Goal: Transaction & Acquisition: Subscribe to service/newsletter

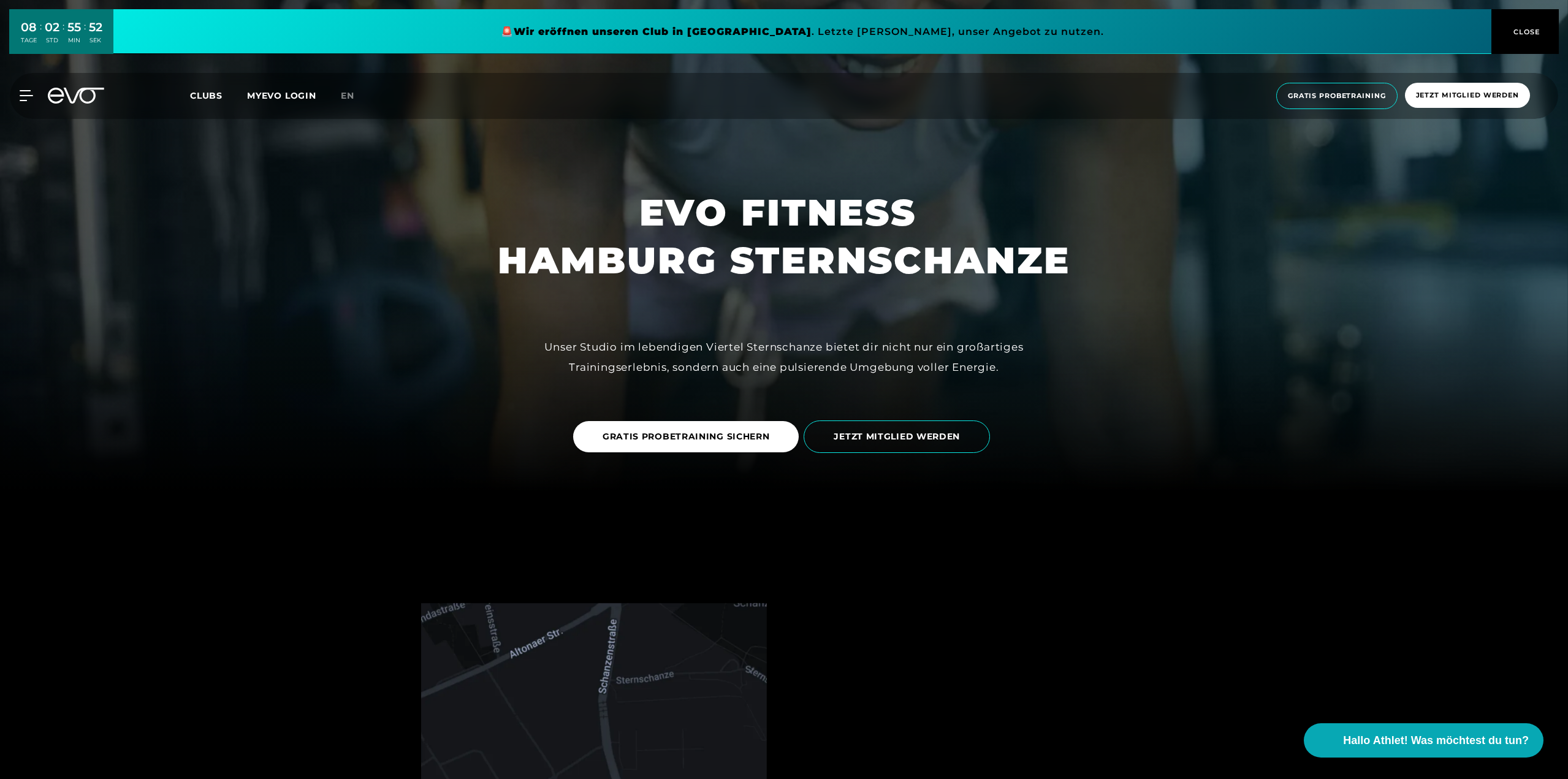
scroll to position [306, 0]
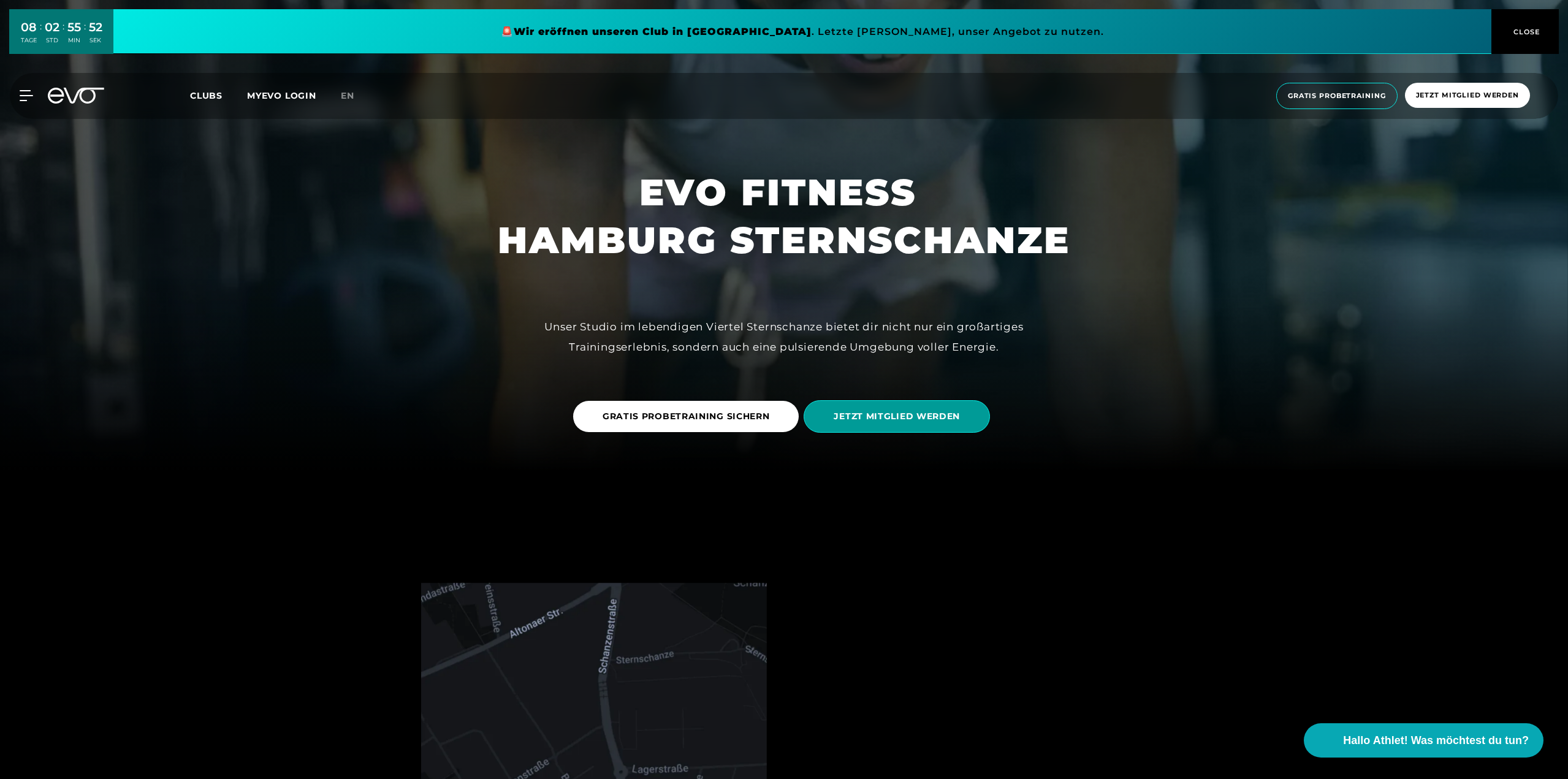
click at [905, 416] on span "JETZT MITGLIED WERDEN" at bounding box center [897, 416] width 127 height 13
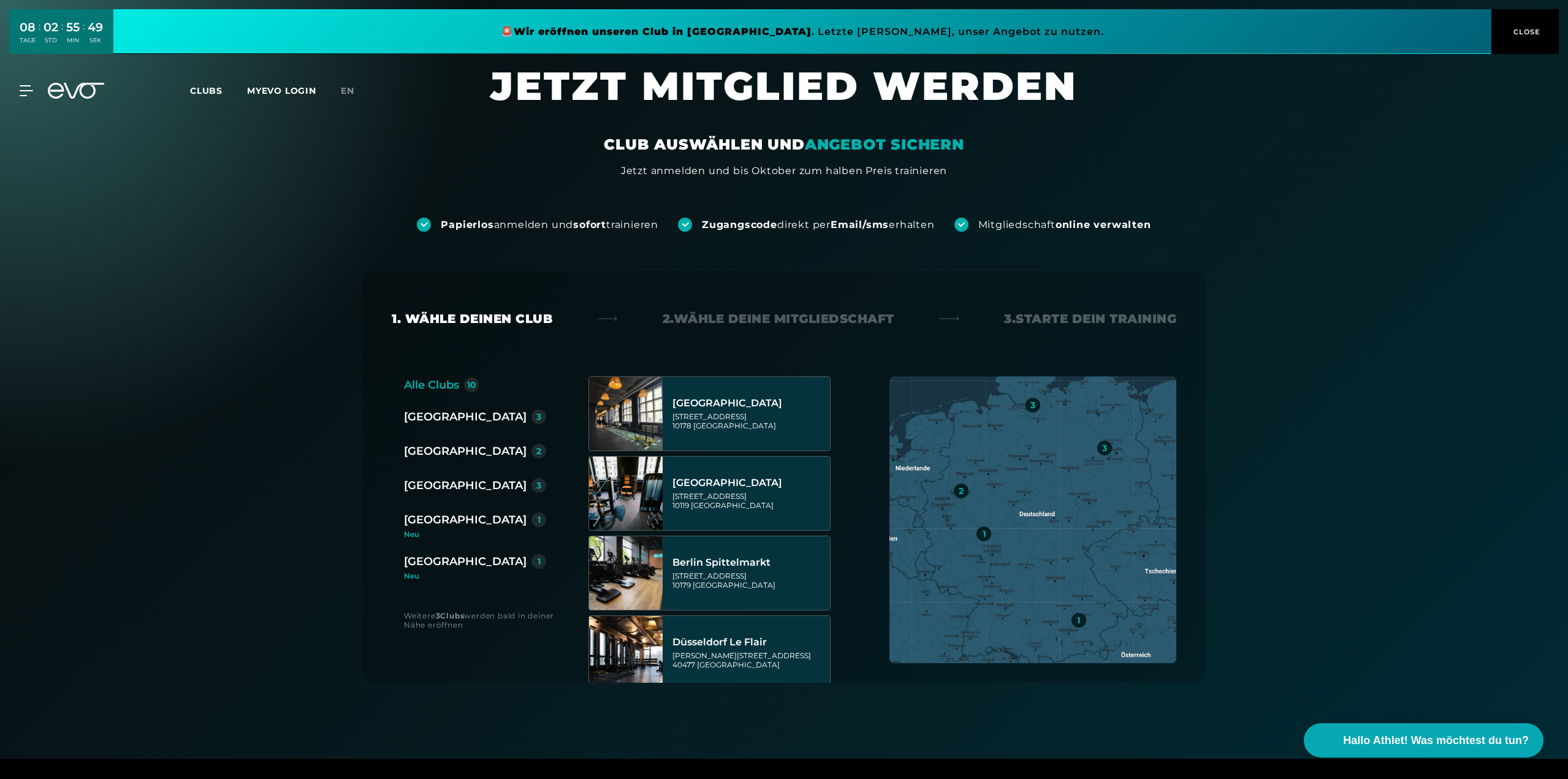
click at [453, 488] on div "[GEOGRAPHIC_DATA]" at bounding box center [465, 486] width 122 height 17
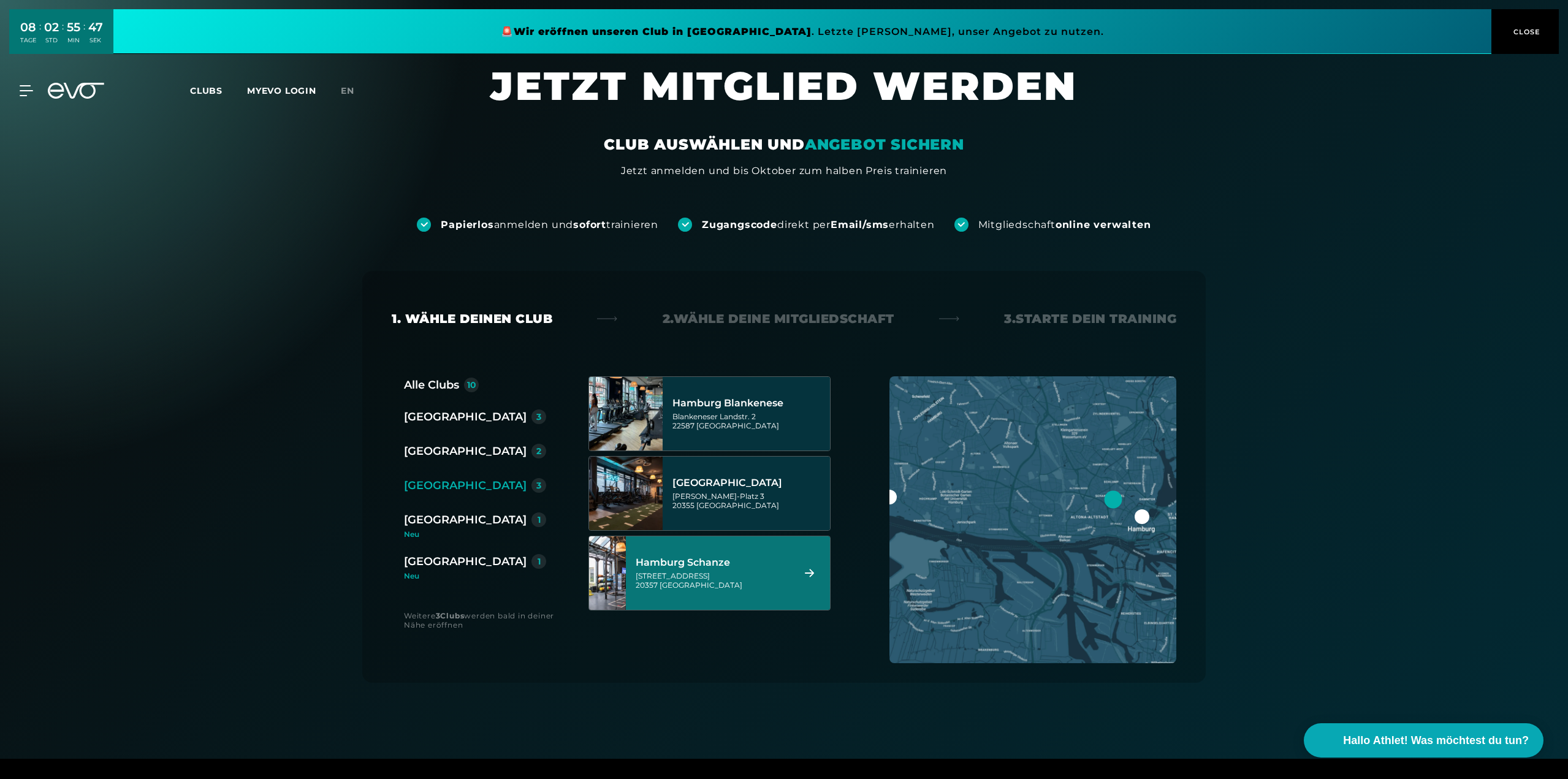
click at [728, 575] on div "[STREET_ADDRESS]" at bounding box center [713, 580] width 154 height 19
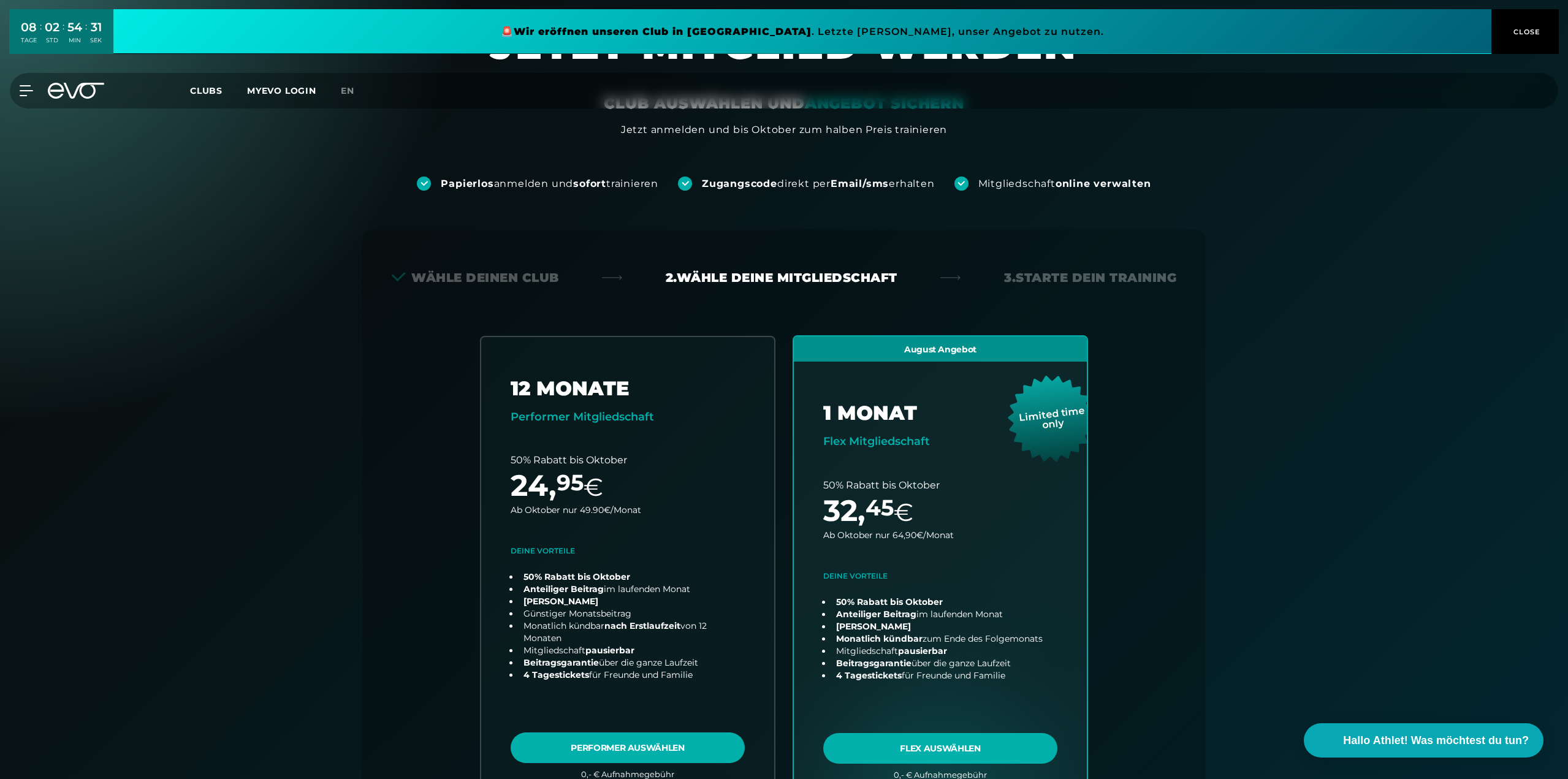
scroll to position [184, 0]
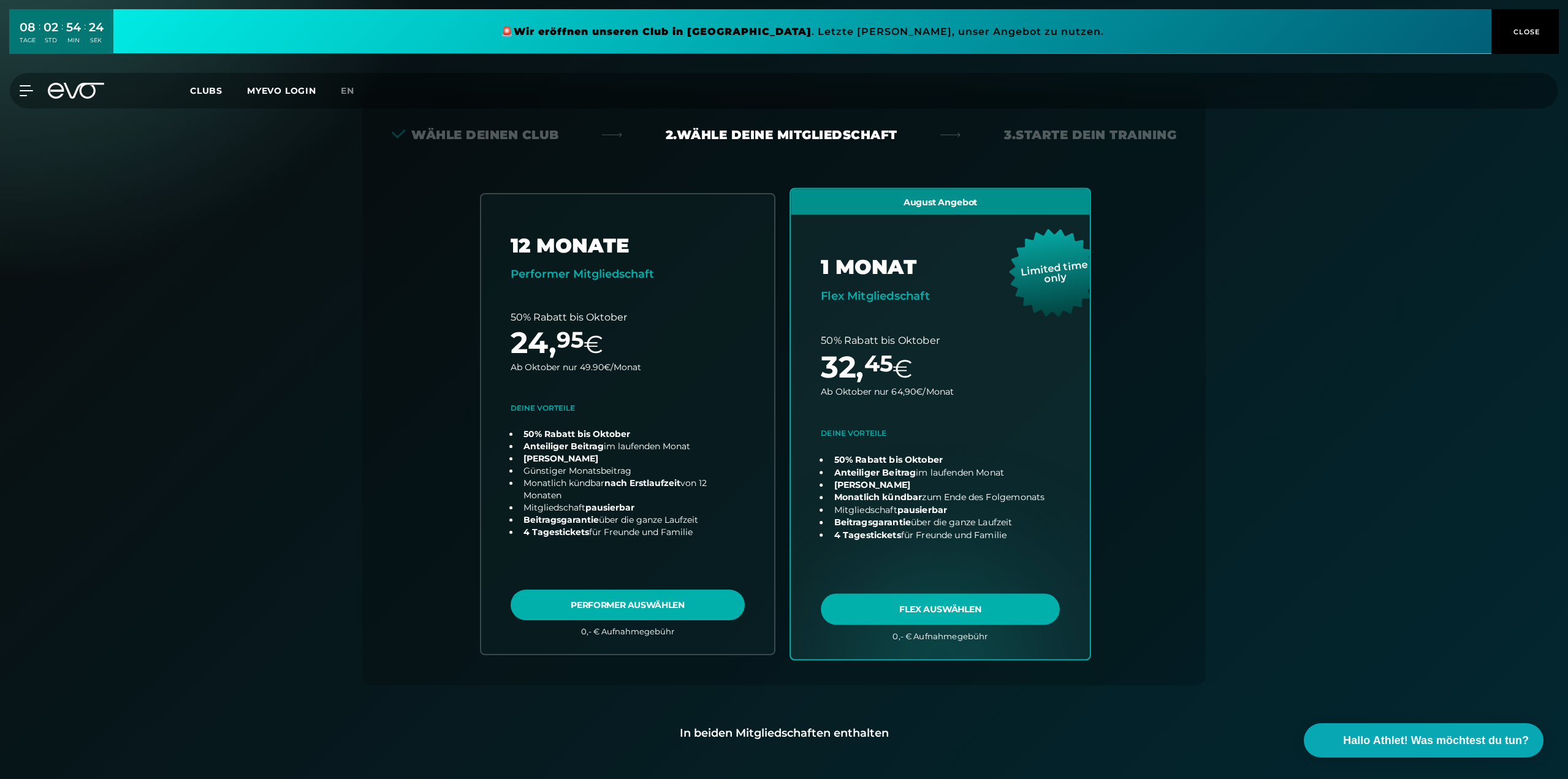
click at [870, 429] on link "choose plan" at bounding box center [941, 424] width 299 height 470
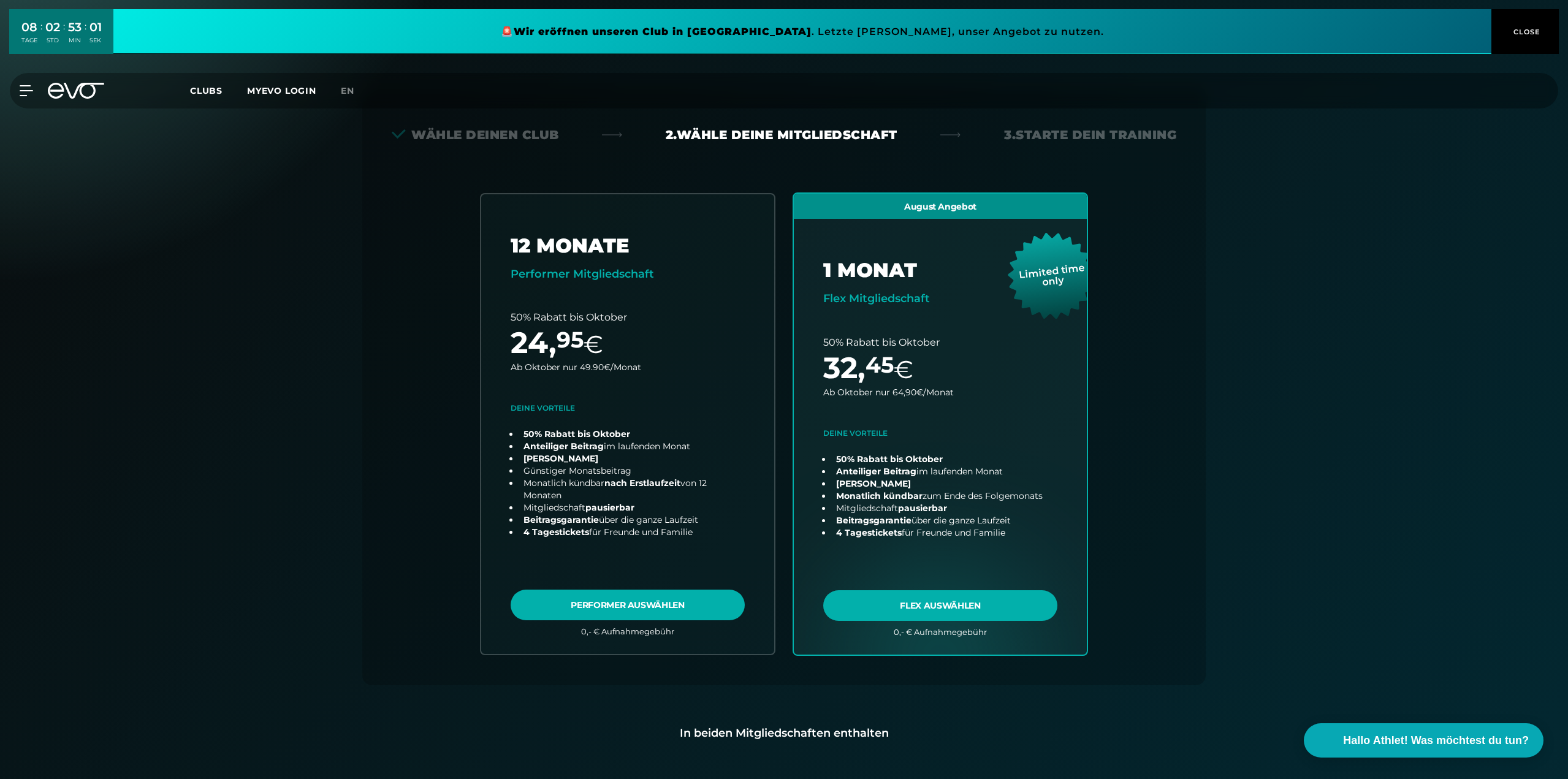
click at [276, 91] on link "MYEVO LOGIN" at bounding box center [281, 90] width 69 height 11
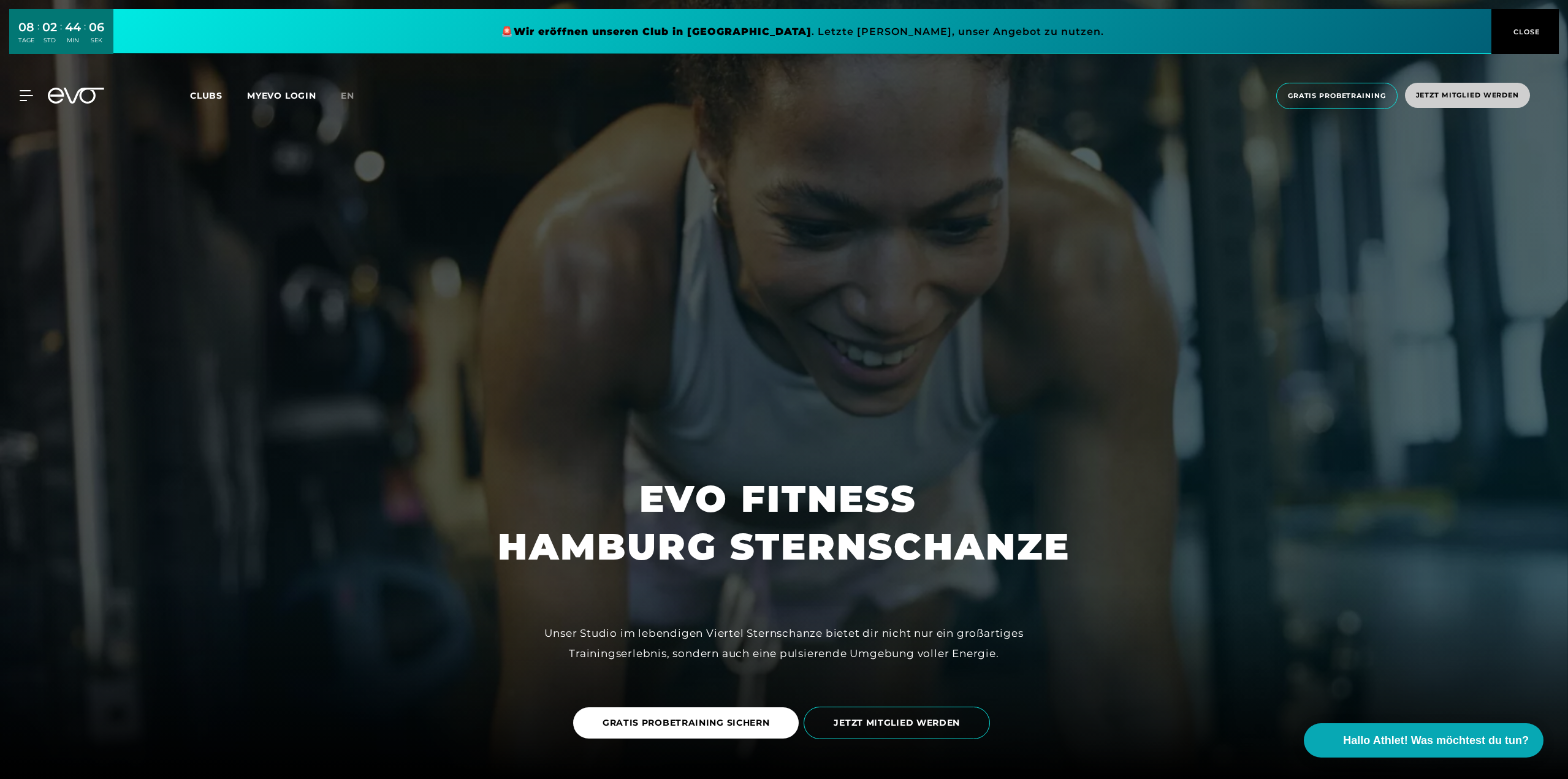
click at [1467, 101] on span "Jetzt Mitglied werden" at bounding box center [1467, 95] width 103 height 10
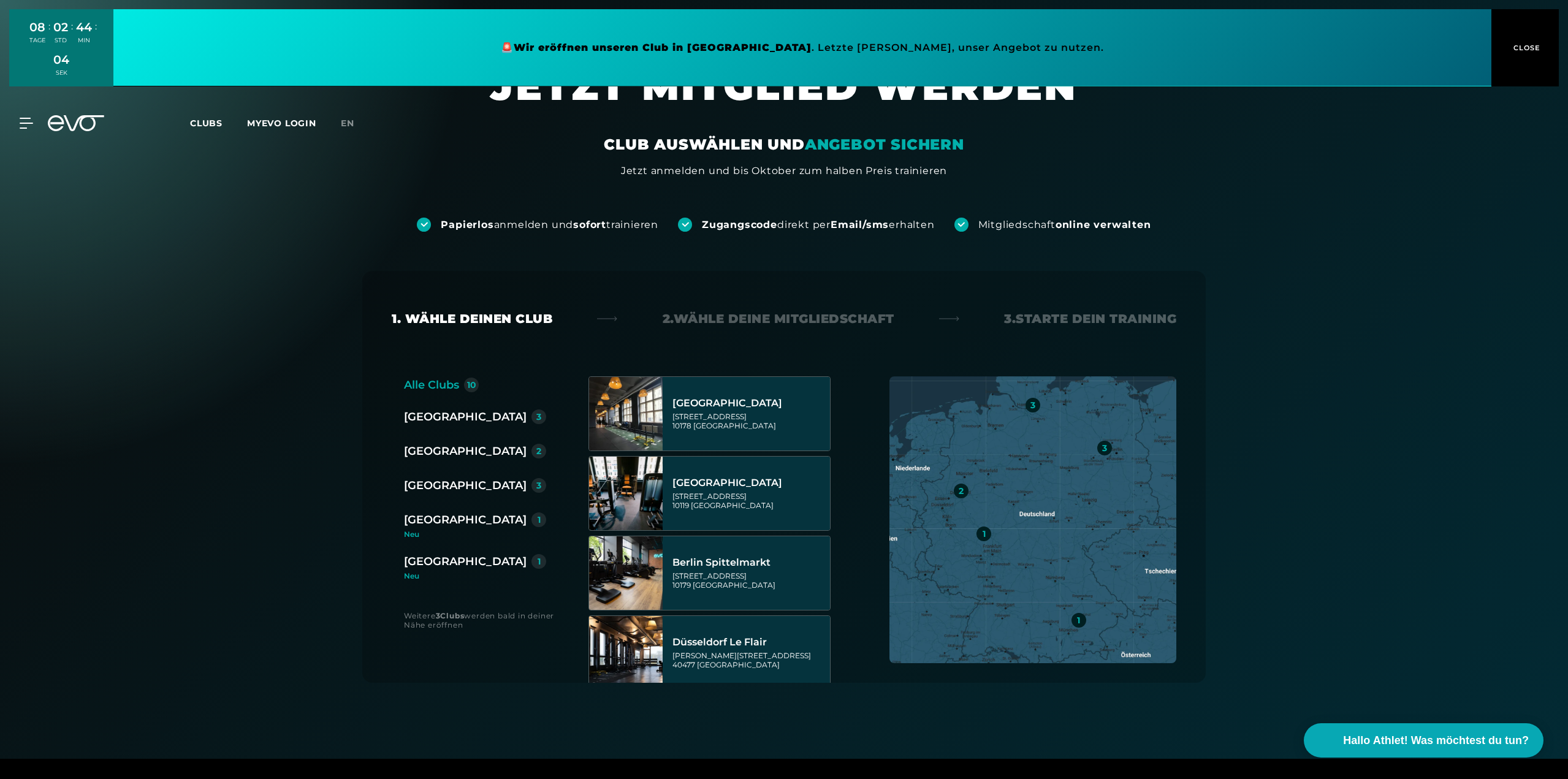
click at [430, 488] on div "[GEOGRAPHIC_DATA]" at bounding box center [465, 486] width 122 height 17
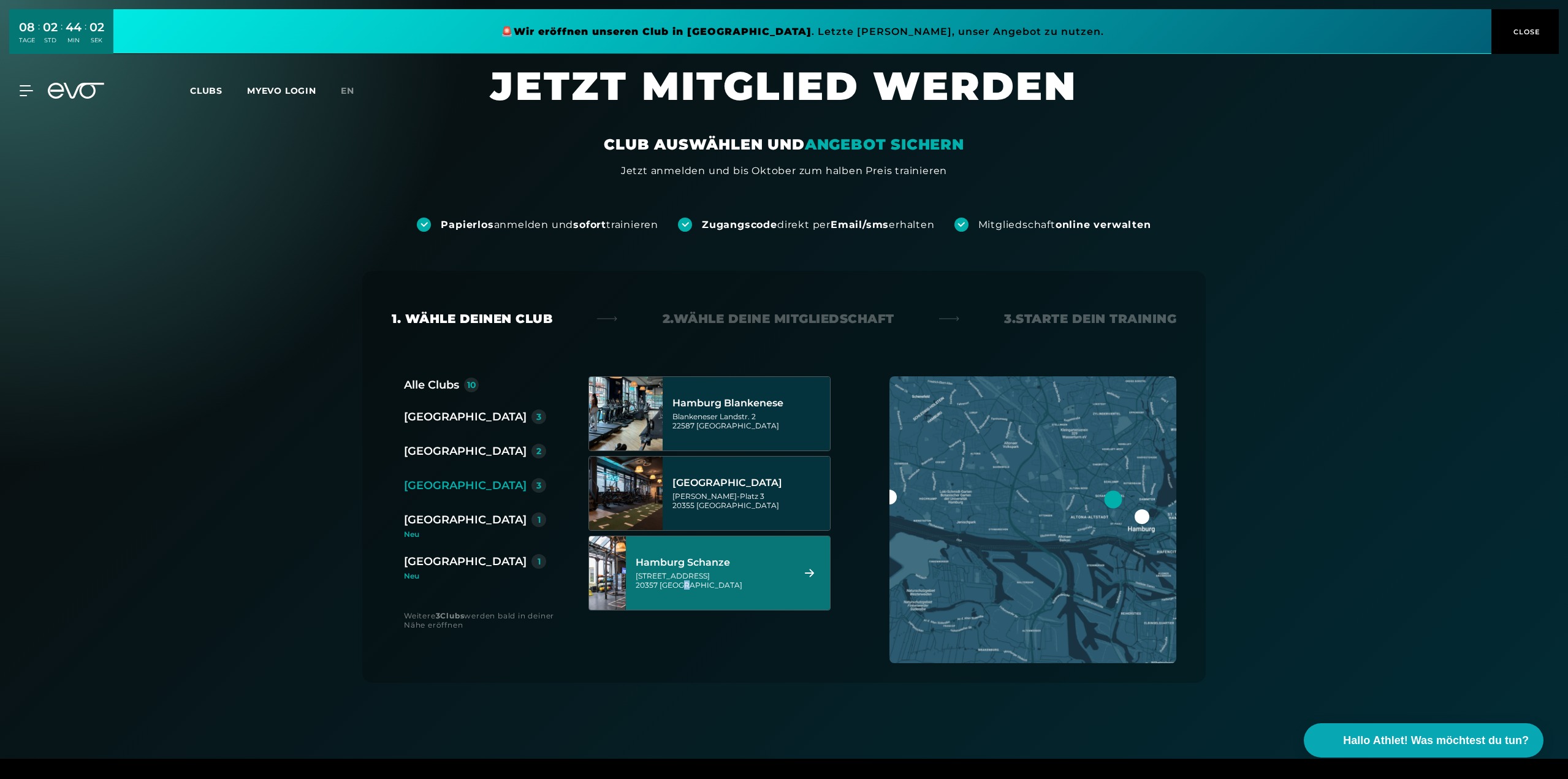
click at [693, 583] on div "[STREET_ADDRESS]" at bounding box center [713, 580] width 154 height 19
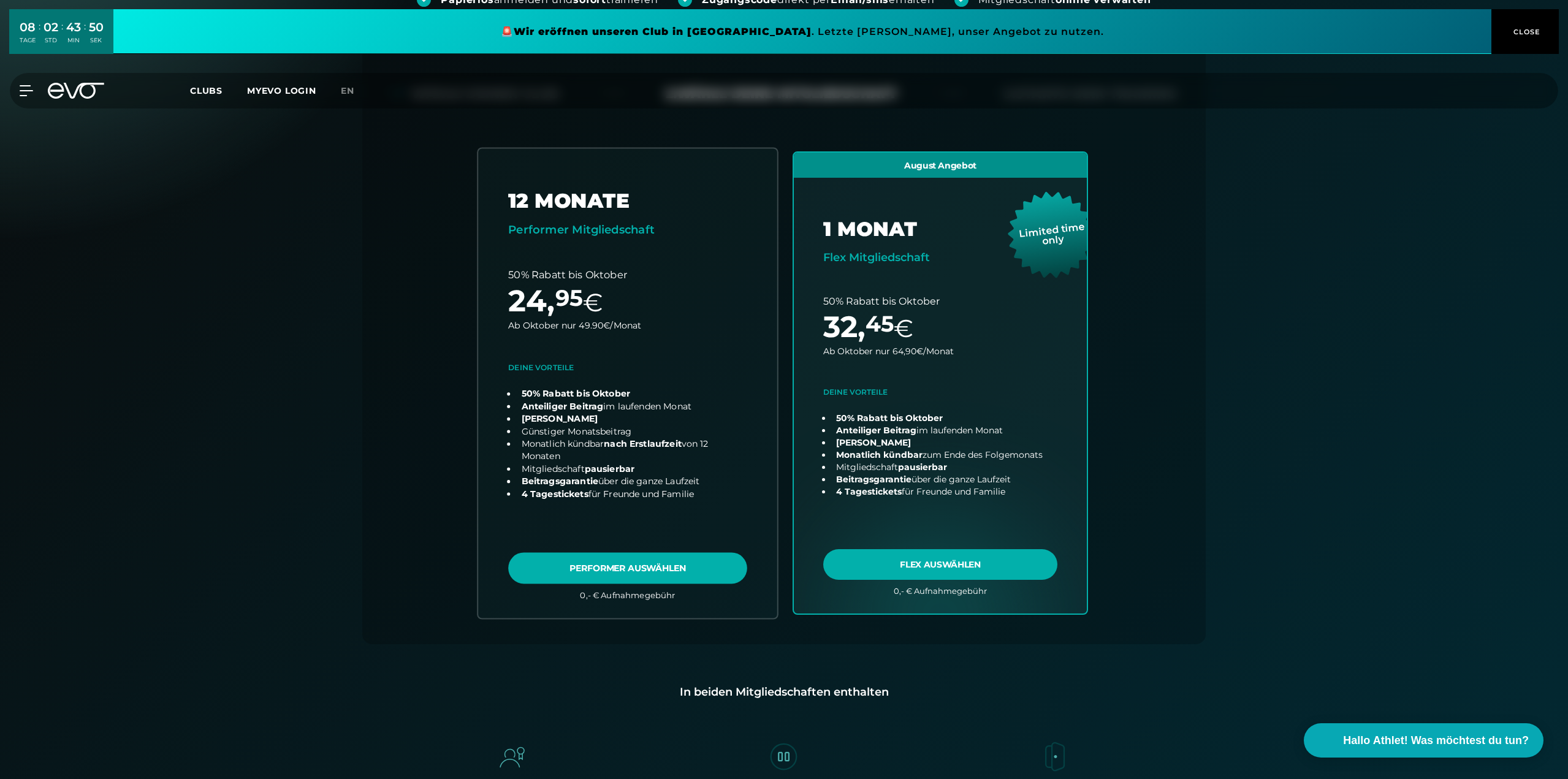
scroll to position [210, 0]
